Goal: Task Accomplishment & Management: Manage account settings

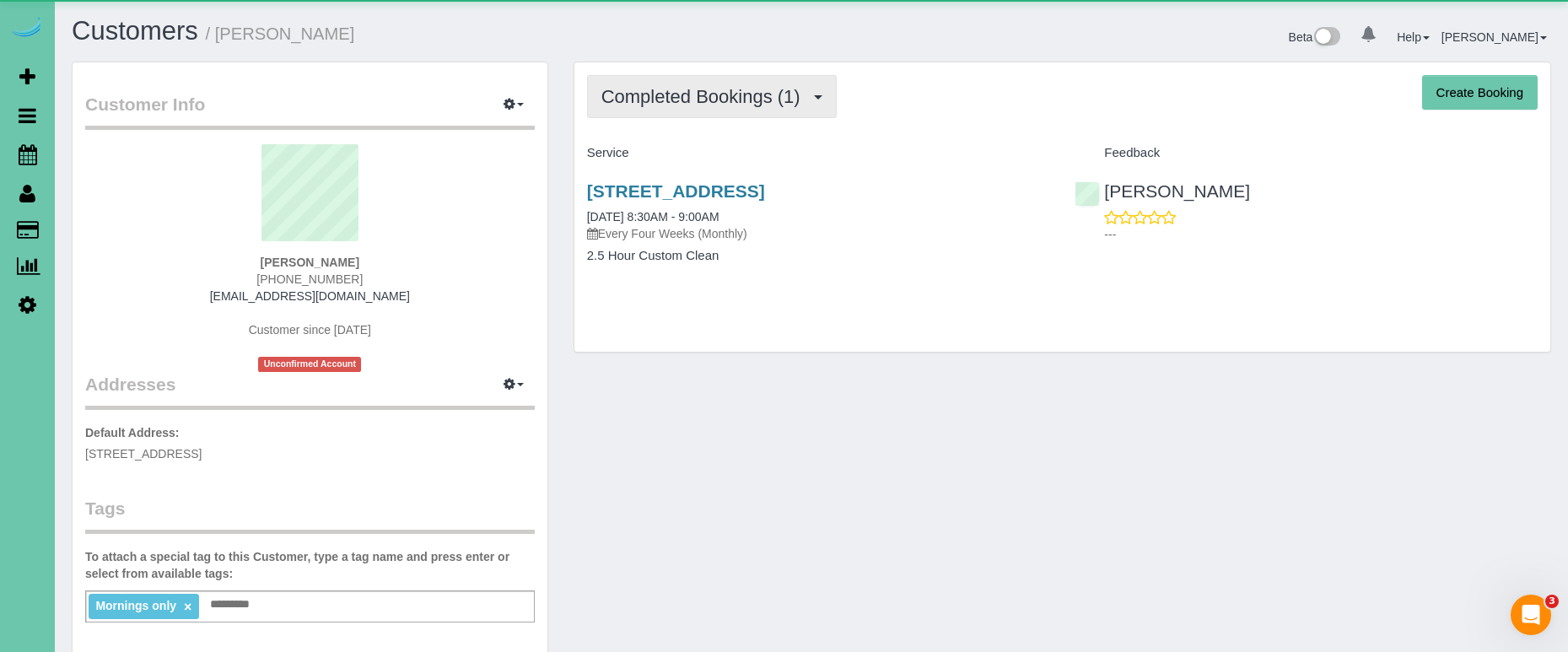
click at [652, 102] on span "Completed Bookings (1)" at bounding box center [704, 96] width 207 height 21
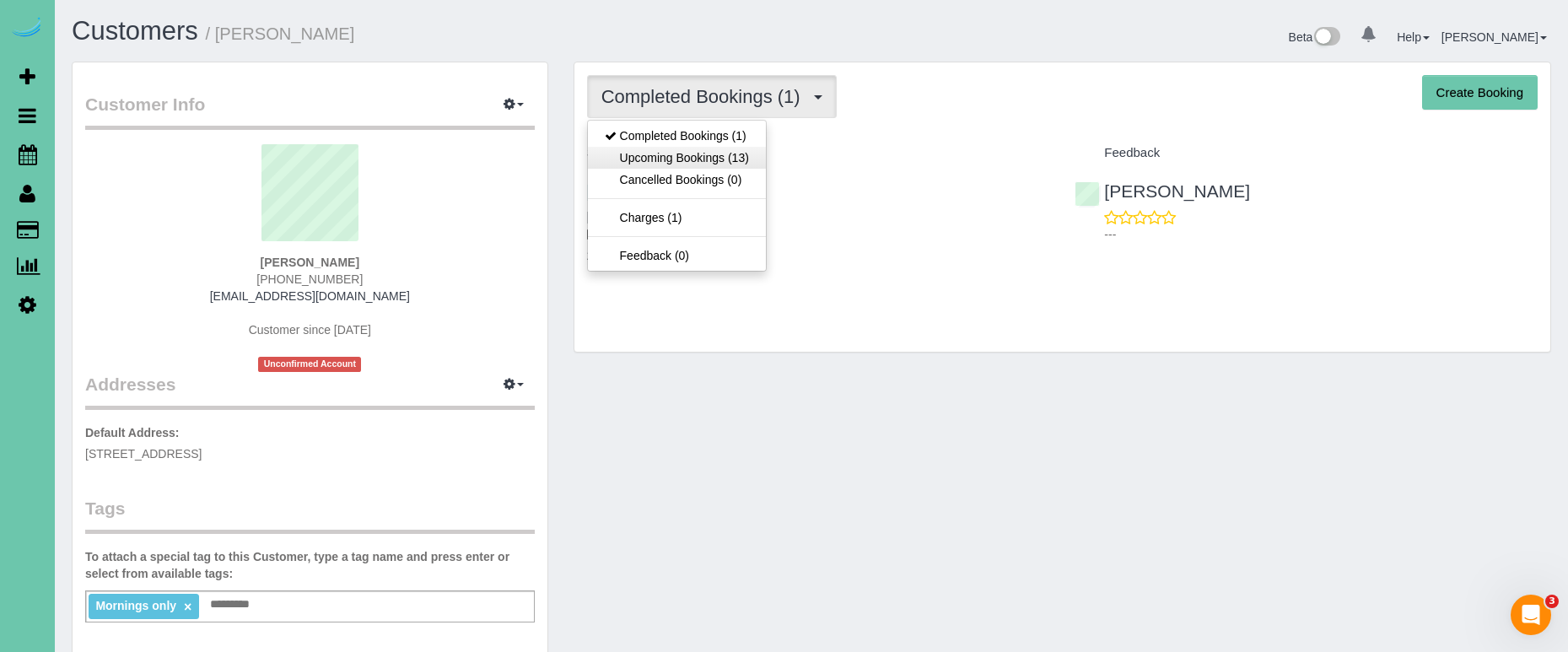
click at [666, 157] on link "Upcoming Bookings (13)" at bounding box center [677, 158] width 178 height 22
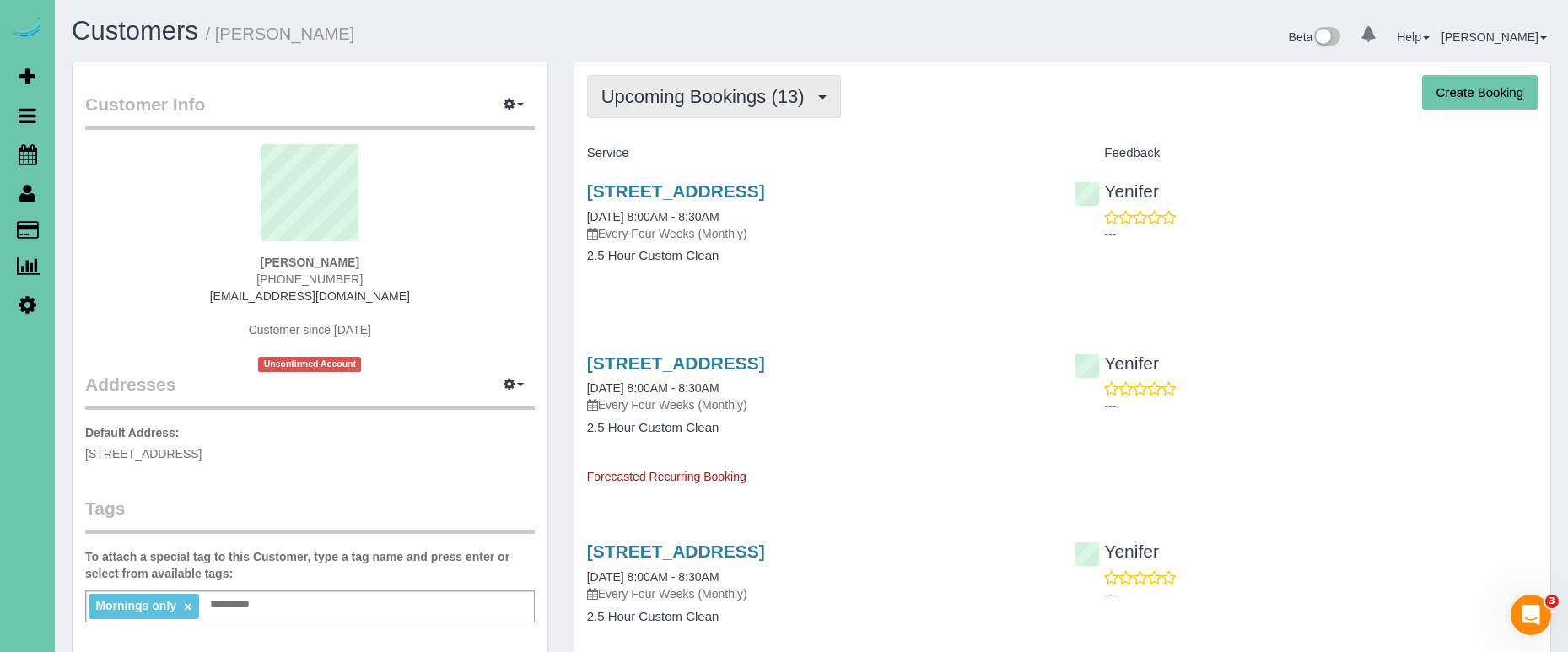
drag, startPoint x: 656, startPoint y: 95, endPoint x: 653, endPoint y: 110, distance: 15.3
click at [656, 95] on span "Upcoming Bookings (13)" at bounding box center [706, 96] width 212 height 21
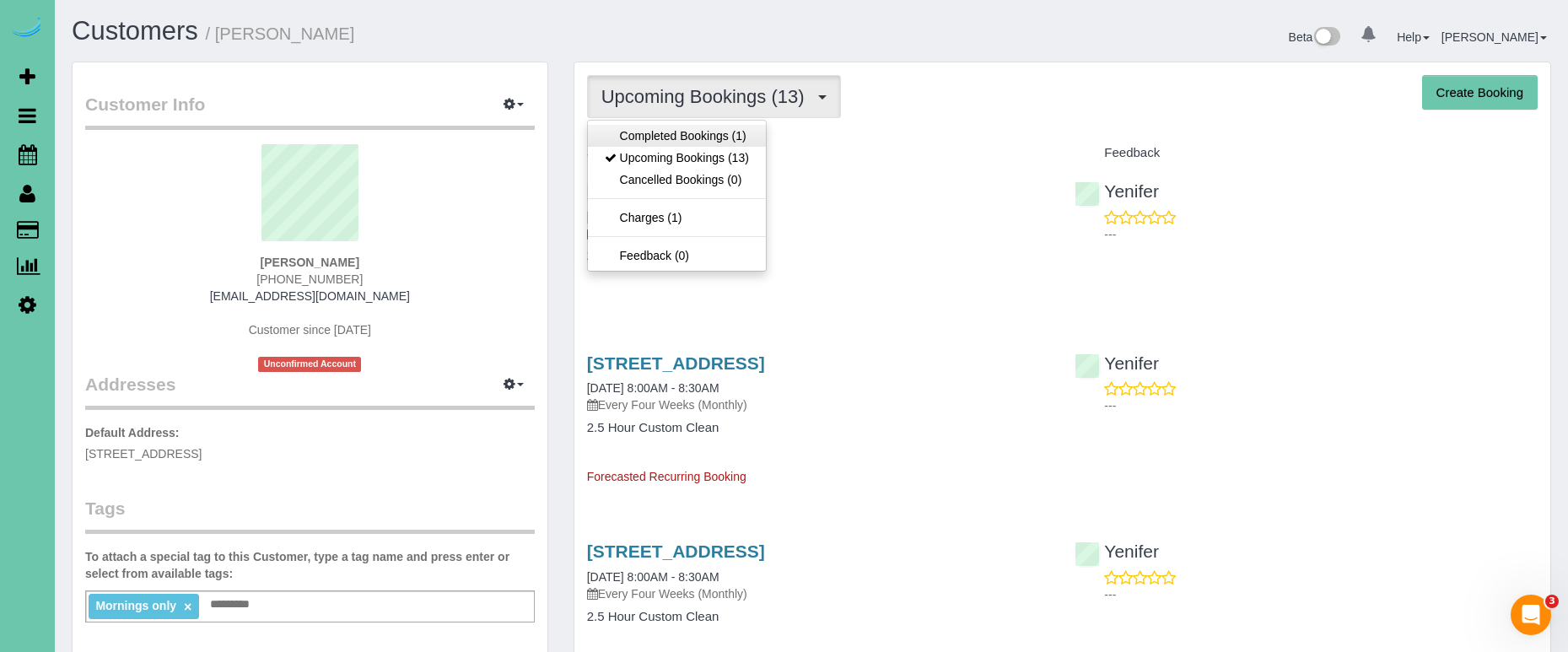
click at [650, 136] on link "Completed Bookings (1)" at bounding box center [677, 136] width 178 height 22
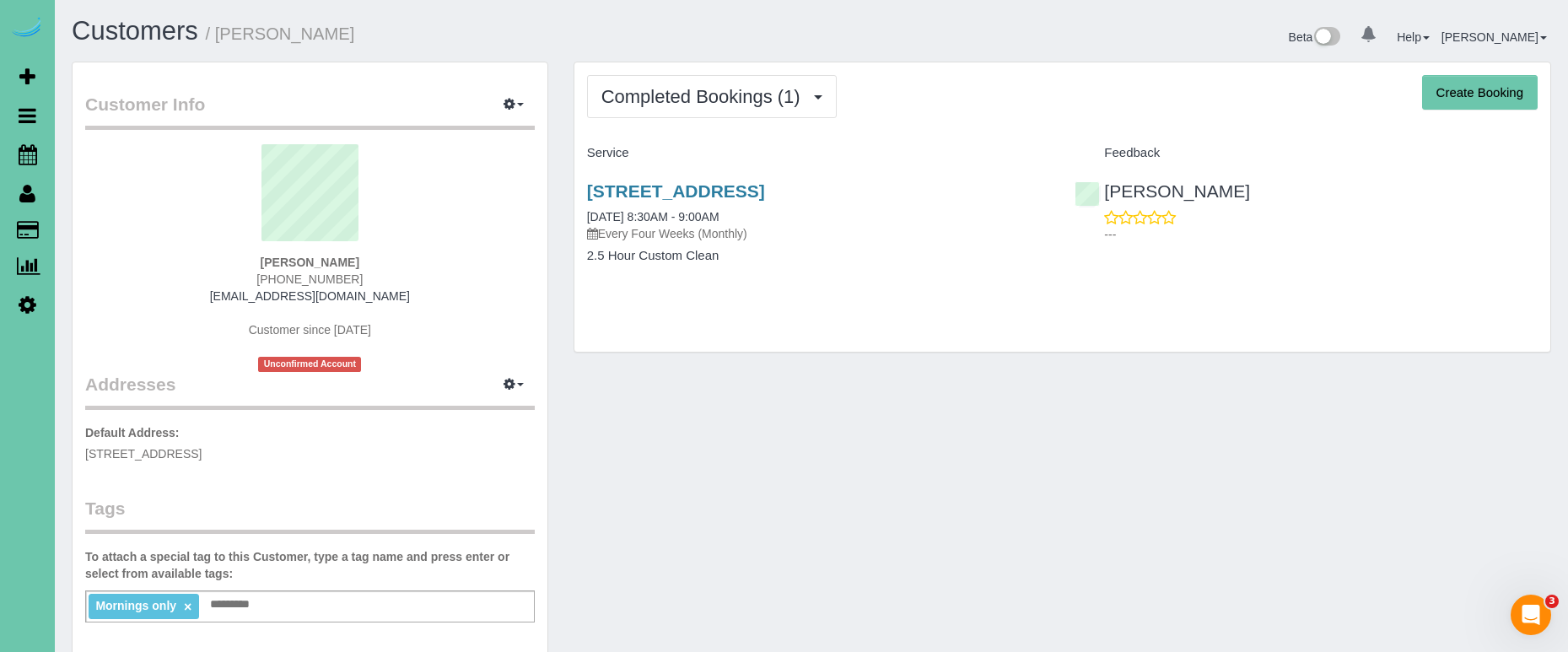
drag, startPoint x: 615, startPoint y: 92, endPoint x: 621, endPoint y: 120, distance: 28.6
click at [614, 96] on span "Completed Bookings (1)" at bounding box center [704, 96] width 207 height 21
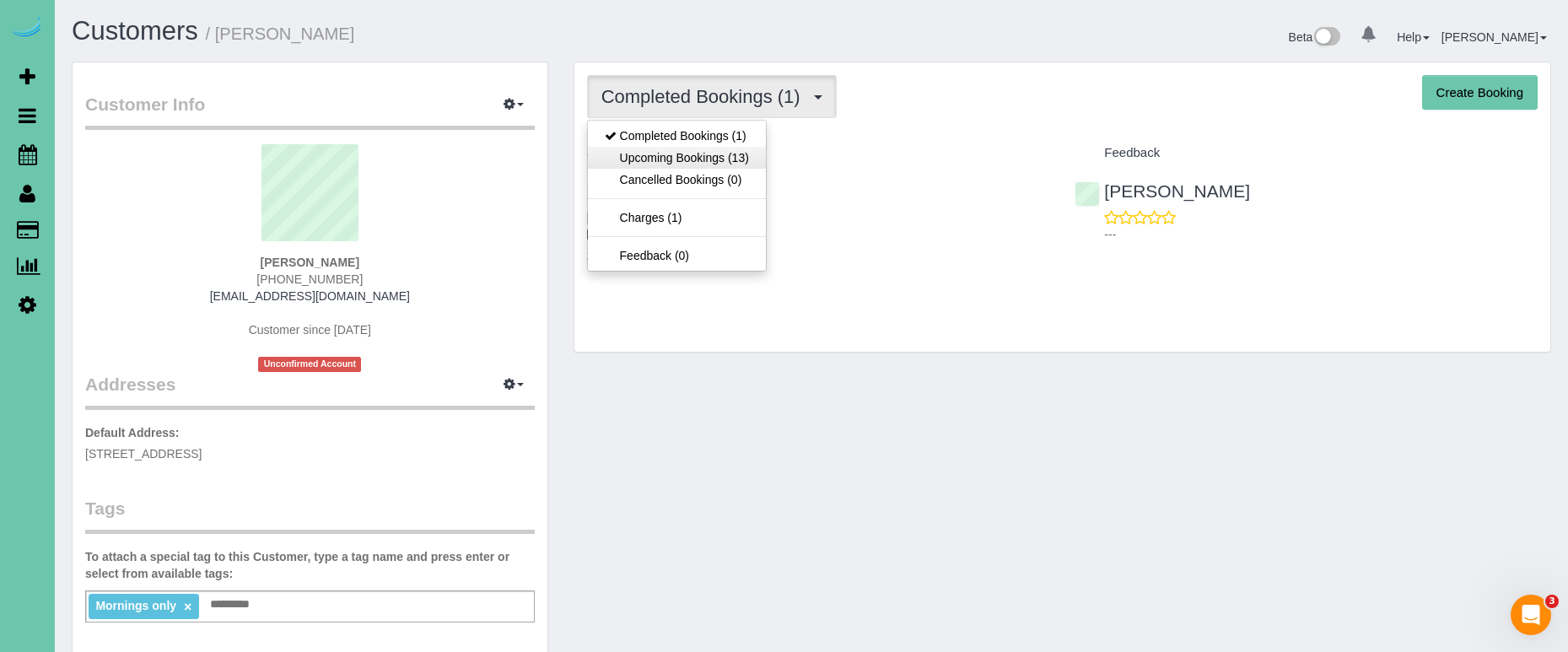
click at [629, 147] on link "Upcoming Bookings (13)" at bounding box center [677, 158] width 178 height 22
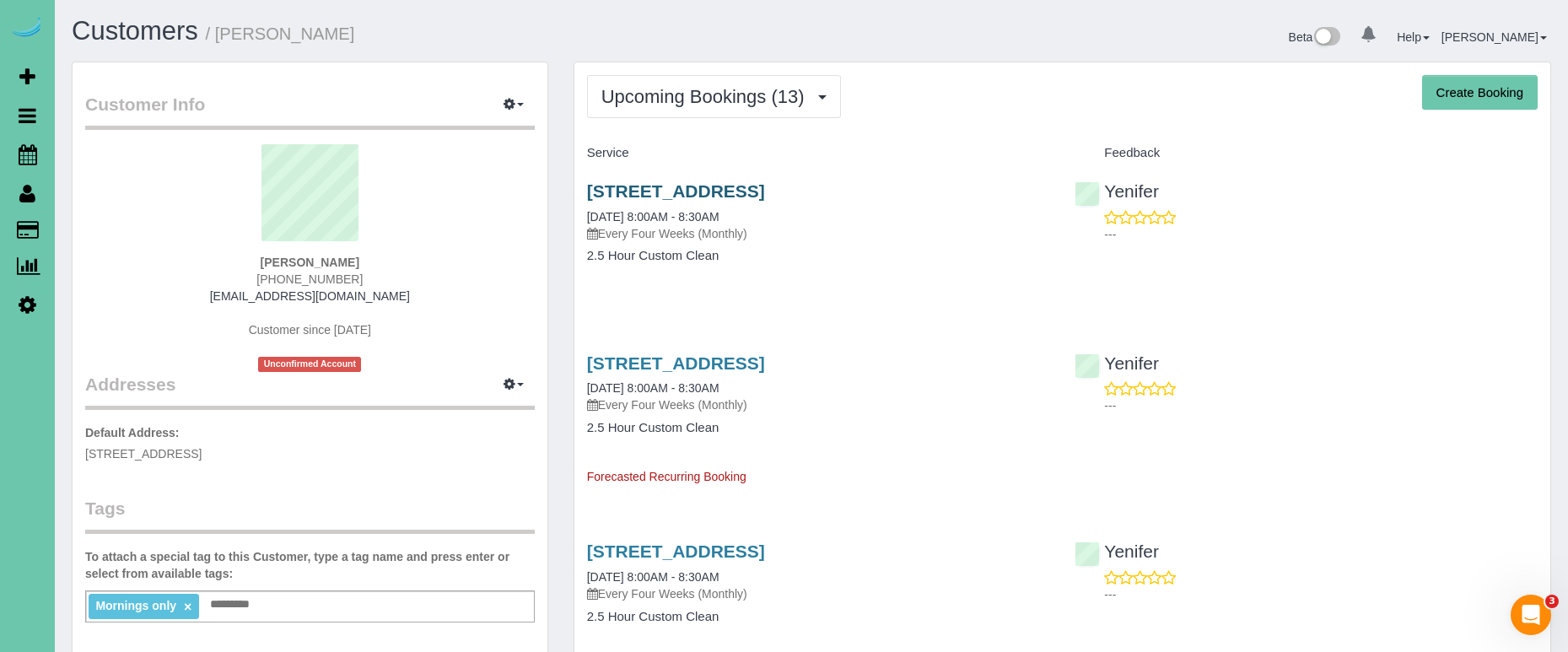
click at [670, 184] on link "10817 S 197th St #101, Gretna, NE 68028" at bounding box center [676, 191] width 178 height 19
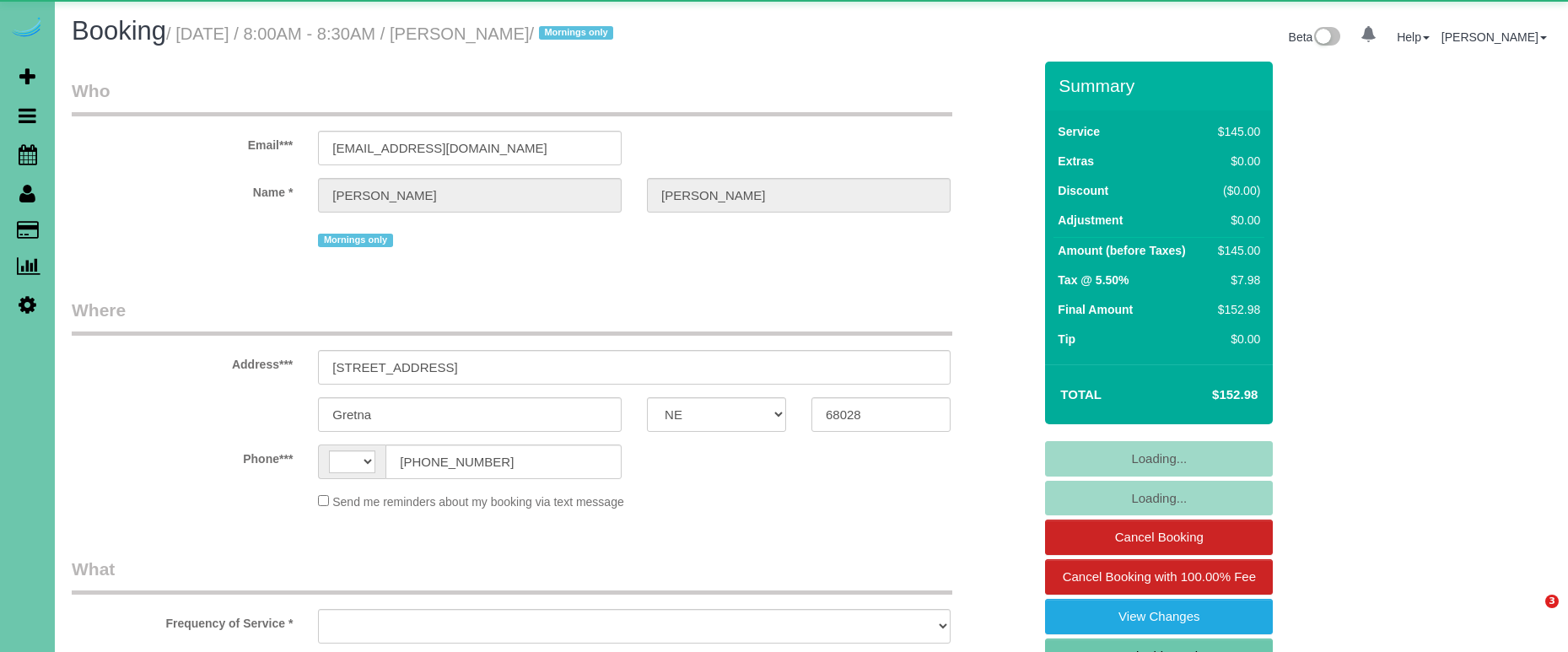
select select "NE"
select select "string:[GEOGRAPHIC_DATA]"
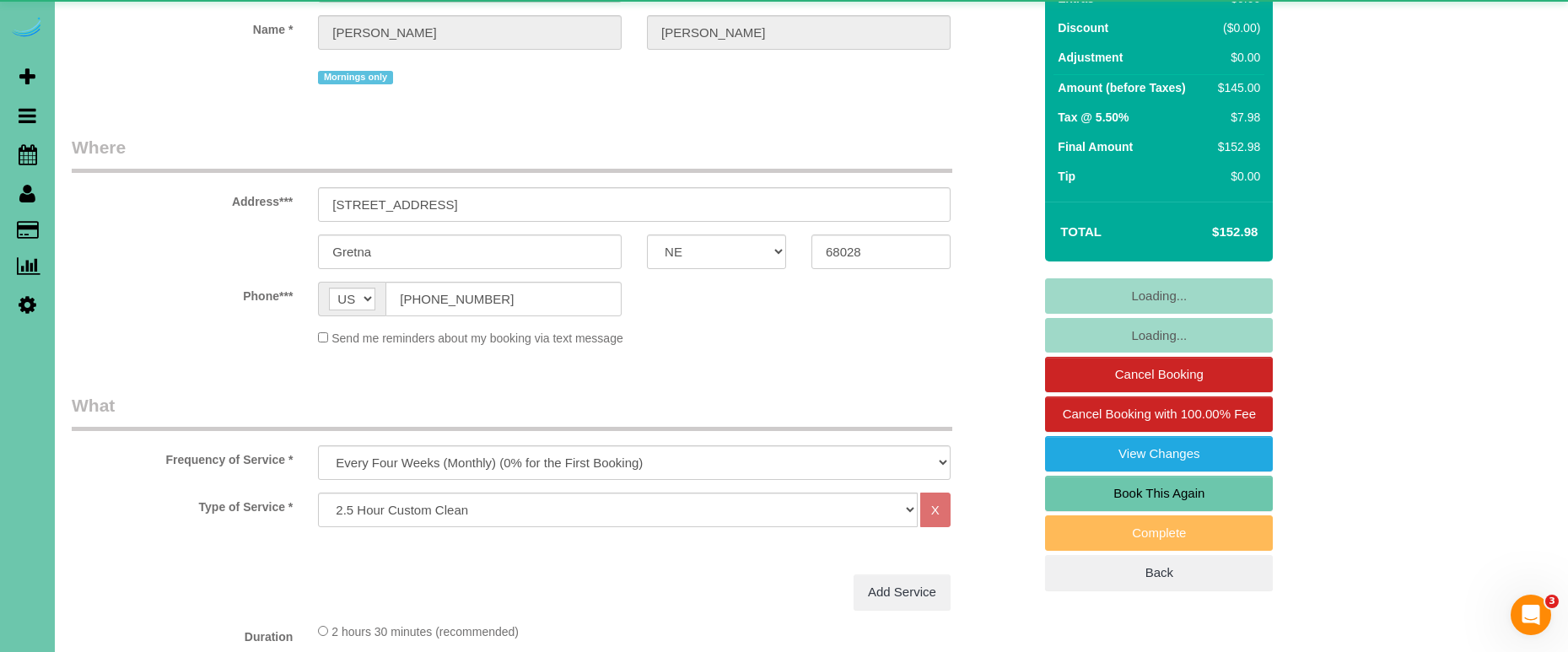
select select "object:649"
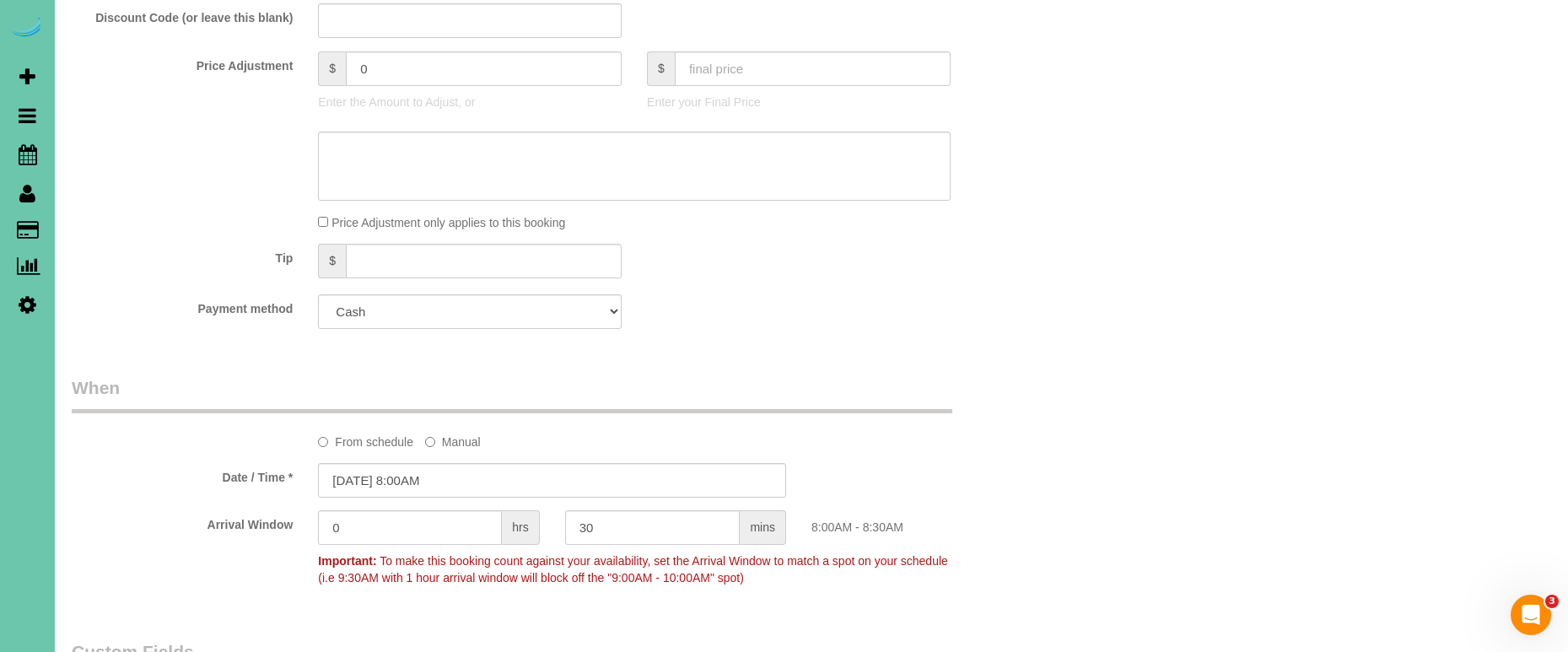
scroll to position [860, 0]
click at [434, 477] on input "[DATE] 8:00AM" at bounding box center [552, 479] width 468 height 34
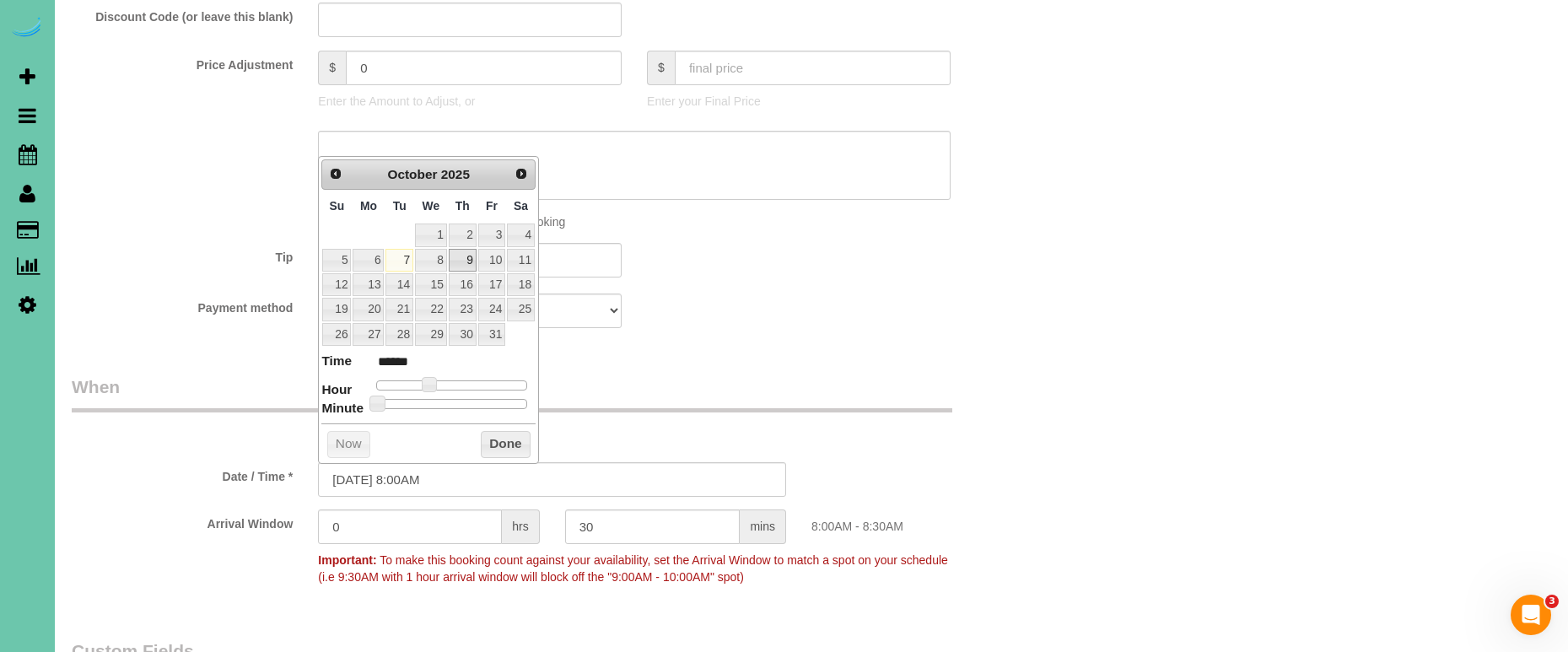
click at [460, 261] on link "9" at bounding box center [462, 260] width 28 height 23
type input "[DATE] 8:00AM"
click at [499, 447] on button "Done" at bounding box center [506, 444] width 50 height 27
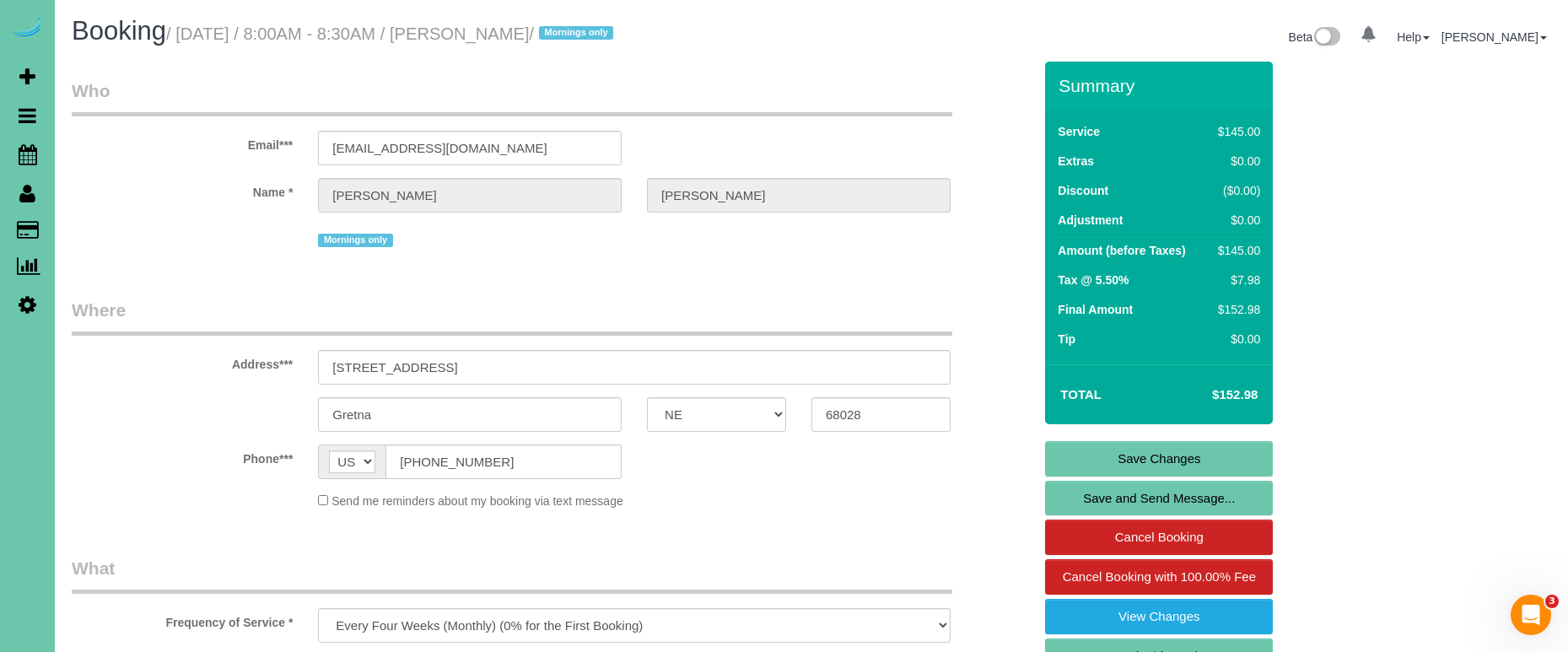
scroll to position [0, 0]
click at [1061, 458] on link "Save Changes" at bounding box center [1158, 459] width 227 height 35
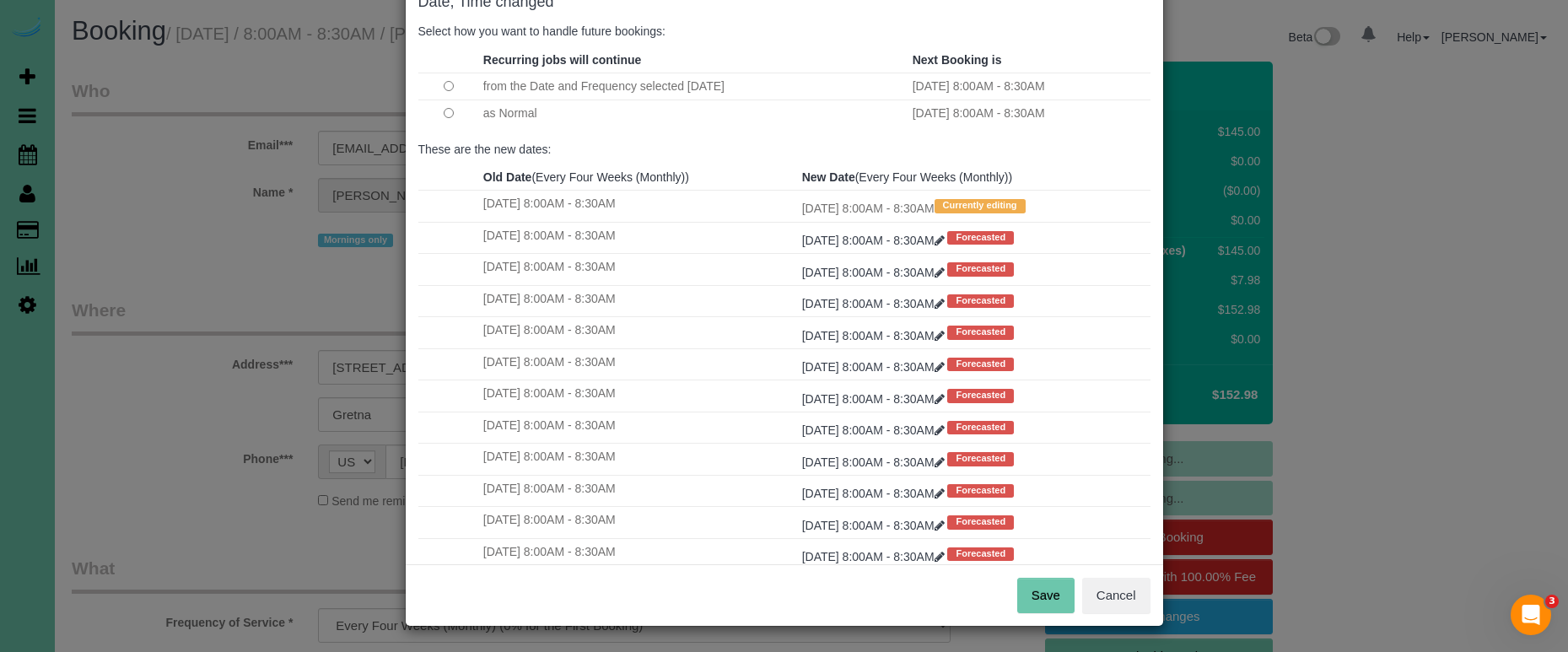
scroll to position [103, 0]
click at [1060, 595] on button "Save" at bounding box center [1046, 597] width 57 height 35
